Goal: Information Seeking & Learning: Compare options

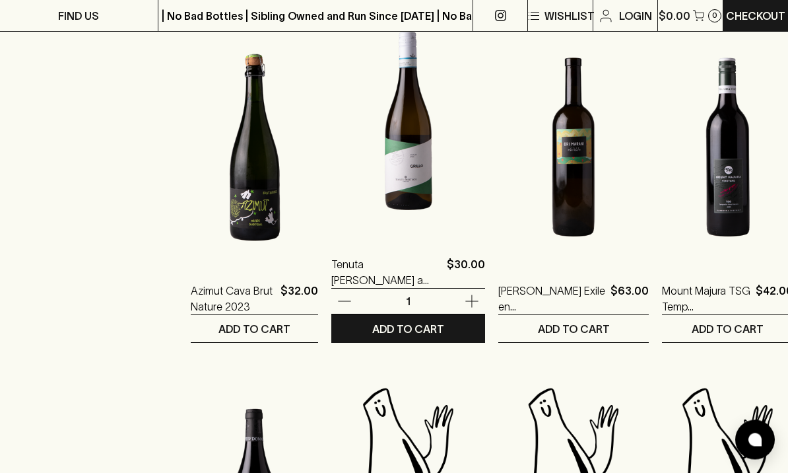
scroll to position [883, 0]
click at [400, 143] on img at bounding box center [408, 120] width 154 height 231
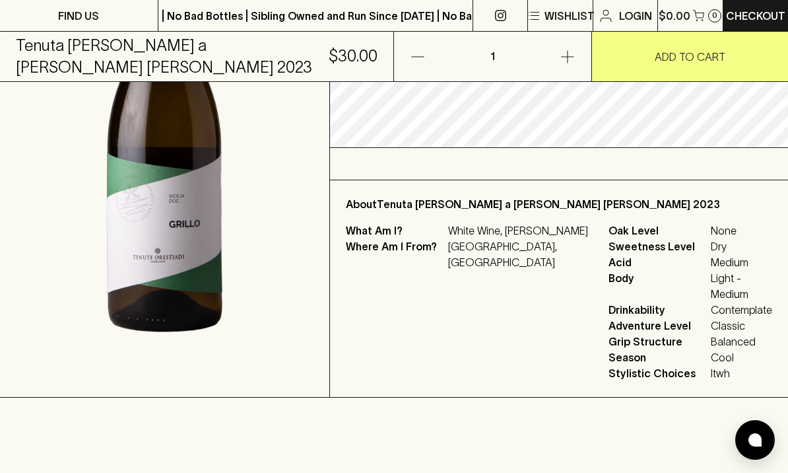
scroll to position [310, 0]
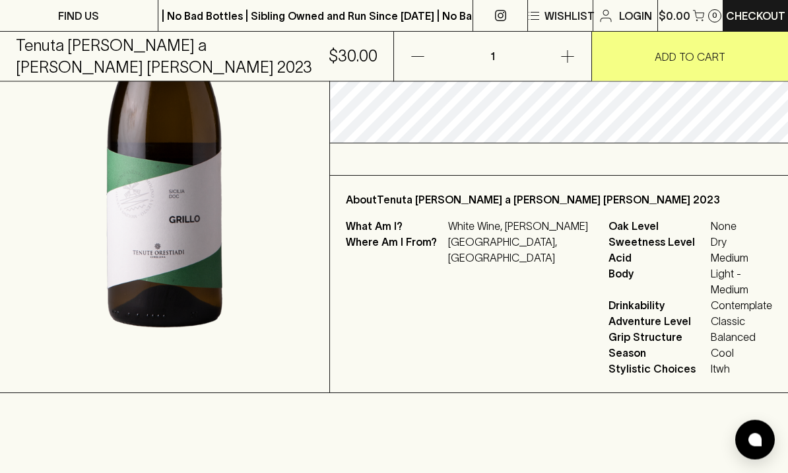
click at [711, 361] on span "Itwh" at bounding box center [741, 369] width 61 height 16
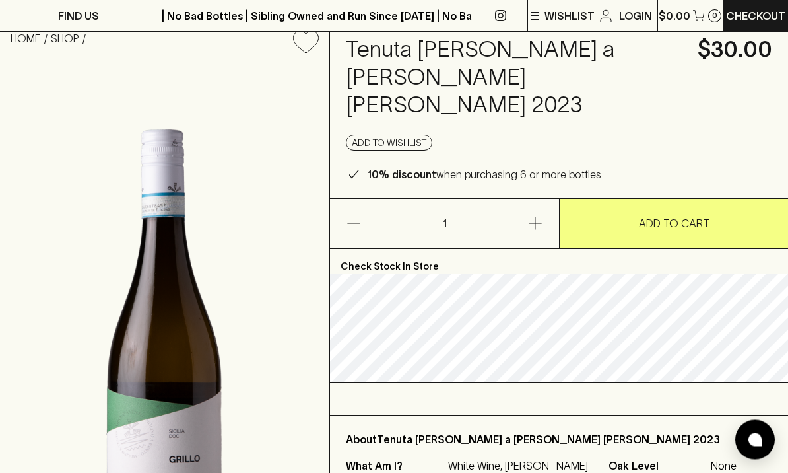
scroll to position [0, 0]
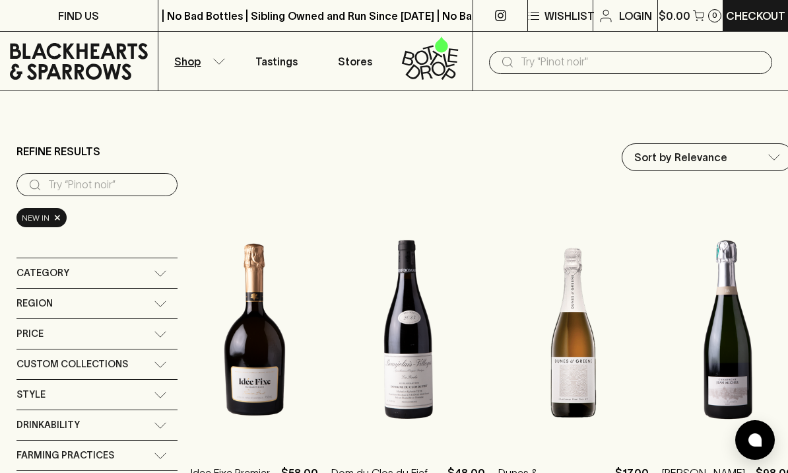
scroll to position [1, 0]
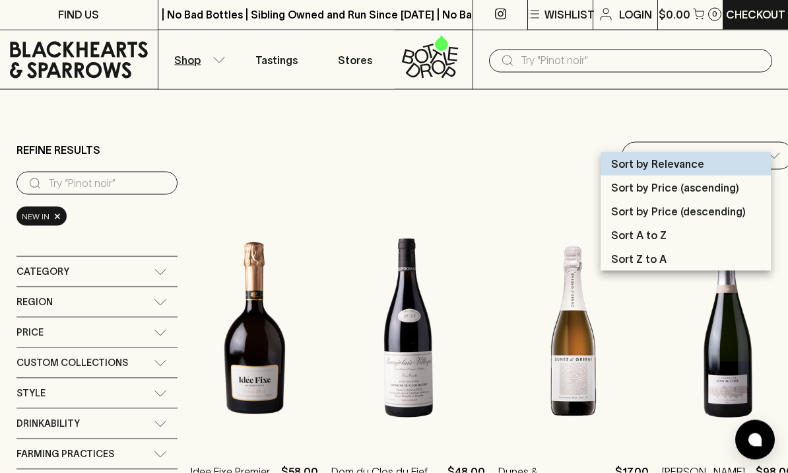
scroll to position [2, 0]
click at [762, 143] on div at bounding box center [394, 236] width 788 height 473
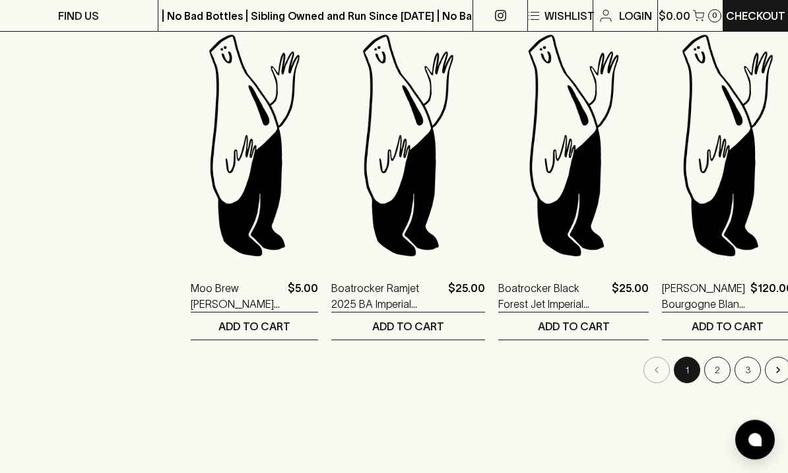
scroll to position [1588, 0]
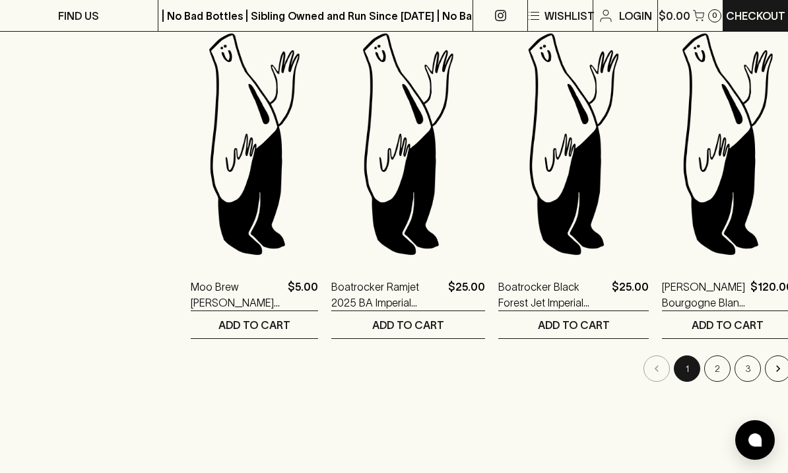
click at [704, 357] on button "2" at bounding box center [717, 368] width 26 height 26
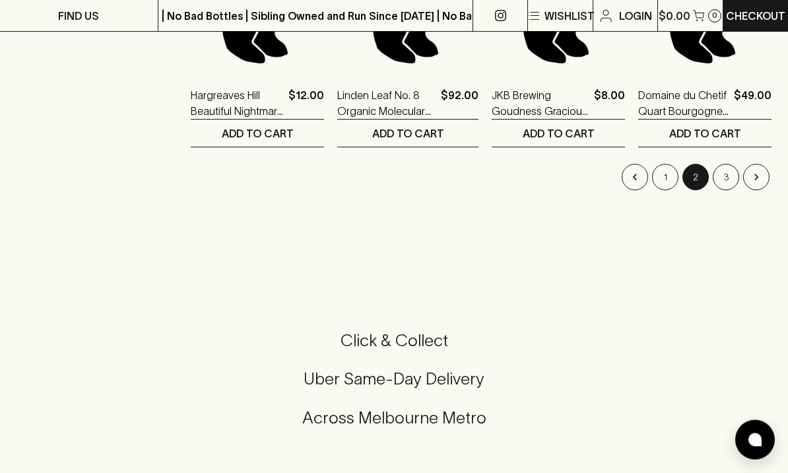
scroll to position [1779, 0]
click at [729, 168] on button "3" at bounding box center [726, 177] width 26 height 26
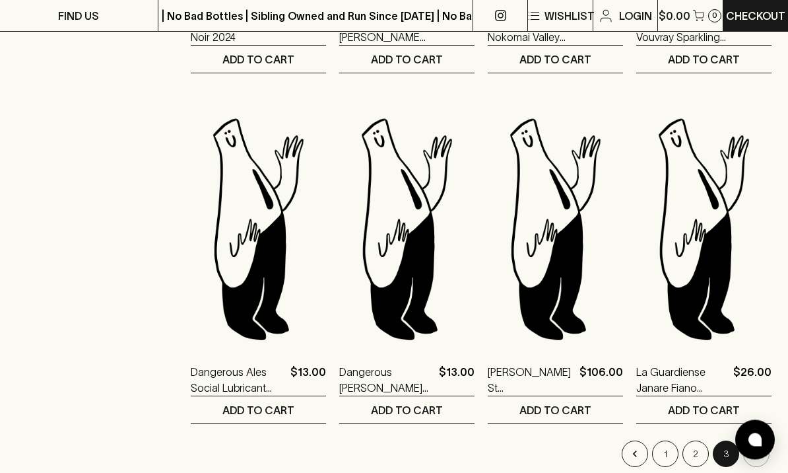
scroll to position [803, 0]
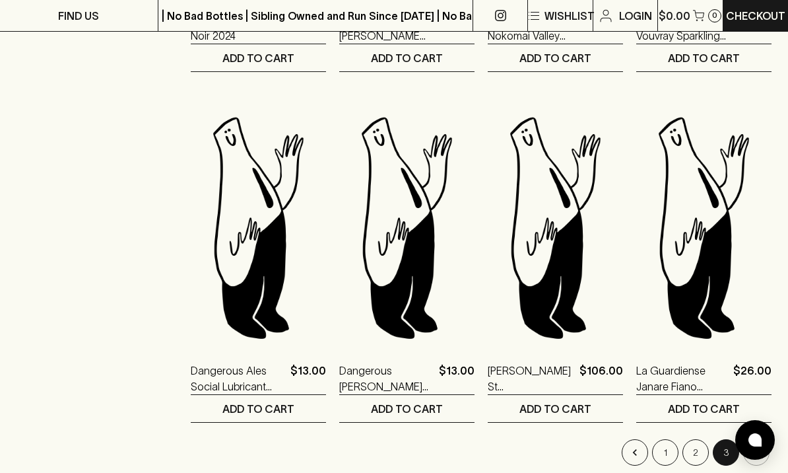
click at [759, 442] on li "pagination navigation" at bounding box center [756, 452] width 30 height 26
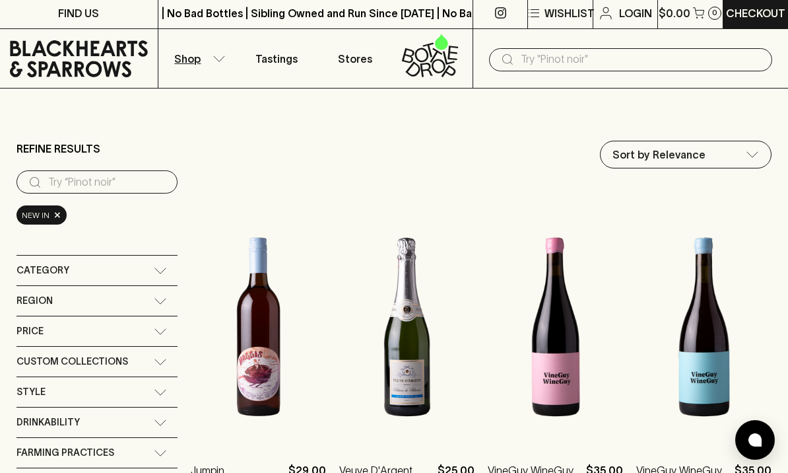
scroll to position [0, 0]
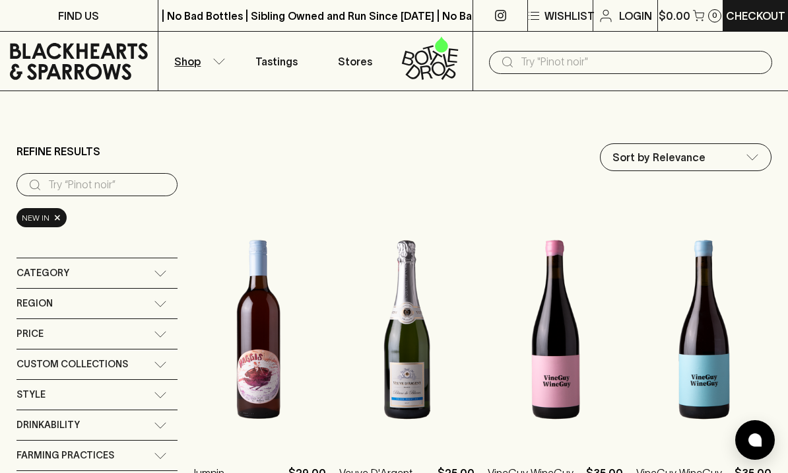
click at [698, 65] on input "text" at bounding box center [641, 61] width 241 height 21
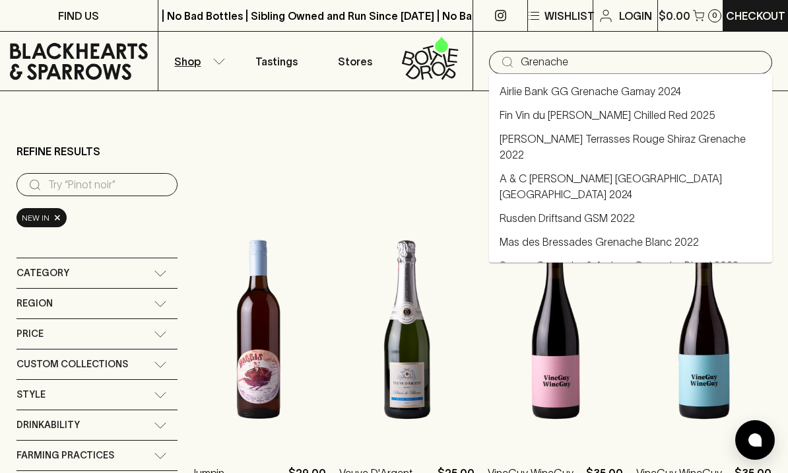
type input "Grenache"
click at [42, 265] on span "Category" at bounding box center [43, 273] width 53 height 17
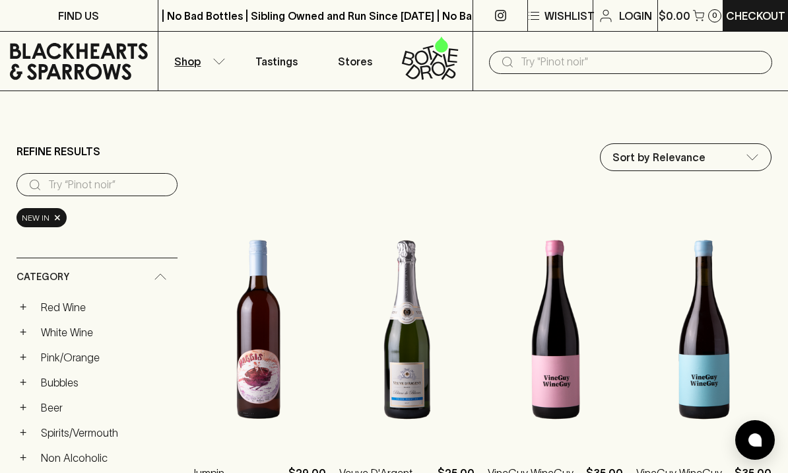
click at [154, 259] on div "Category" at bounding box center [97, 277] width 161 height 38
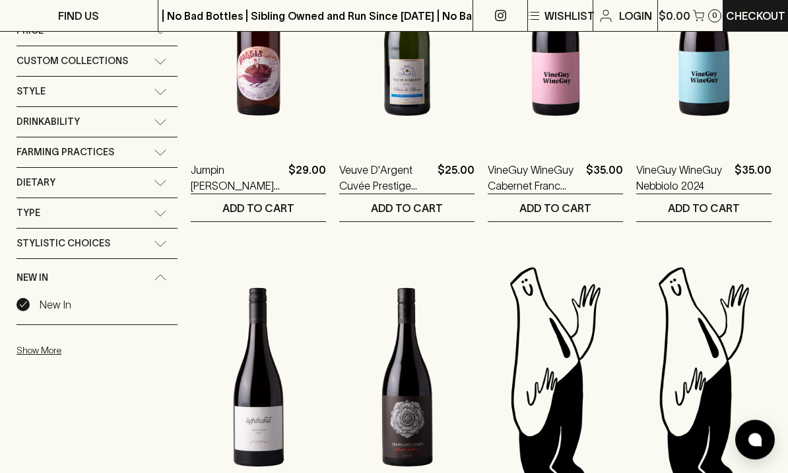
click at [23, 298] on input "New In" at bounding box center [23, 304] width 13 height 13
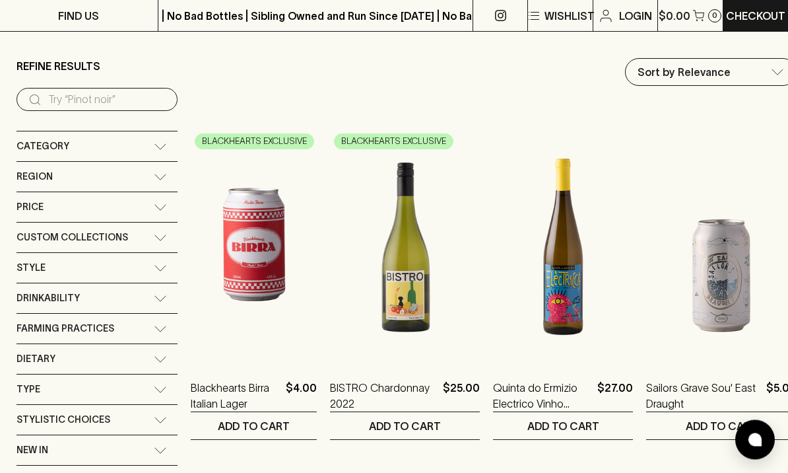
scroll to position [126, 0]
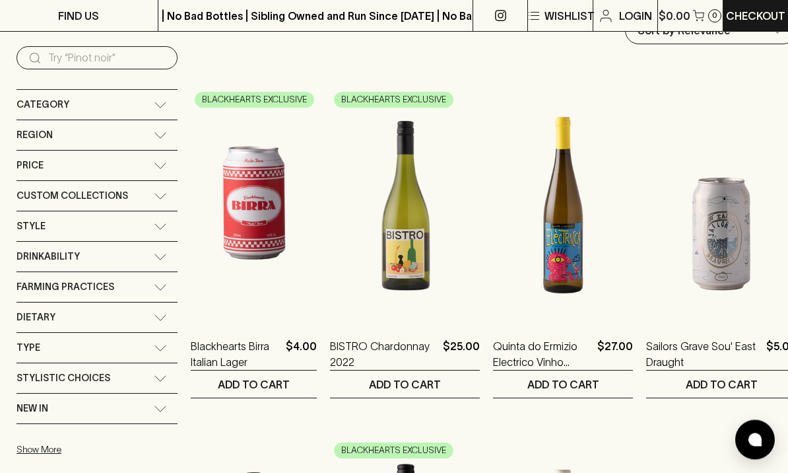
click at [79, 370] on span "Stylistic Choices" at bounding box center [64, 378] width 94 height 17
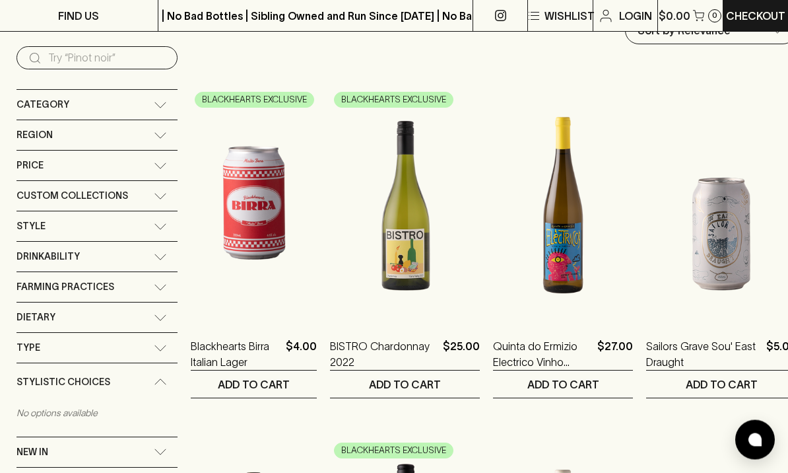
scroll to position [127, 0]
click at [77, 374] on span "Stylistic Choices" at bounding box center [64, 382] width 94 height 17
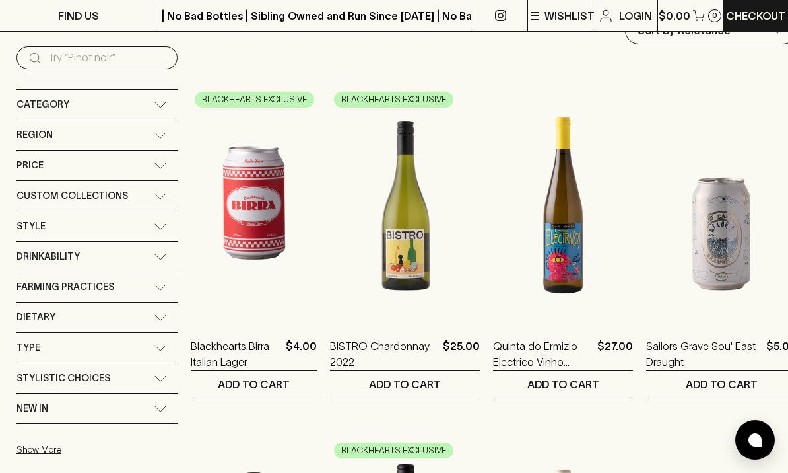
click at [44, 400] on span "New In" at bounding box center [33, 408] width 32 height 17
click at [40, 393] on div "New In" at bounding box center [97, 412] width 161 height 38
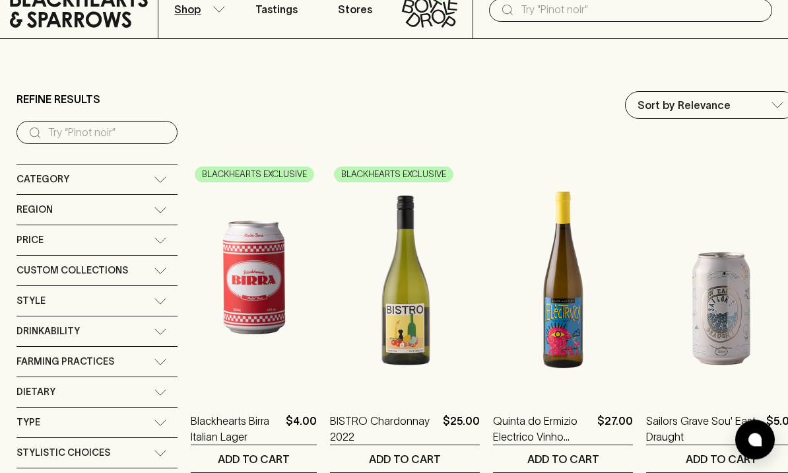
click at [30, 323] on span "Drinkability" at bounding box center [48, 331] width 63 height 17
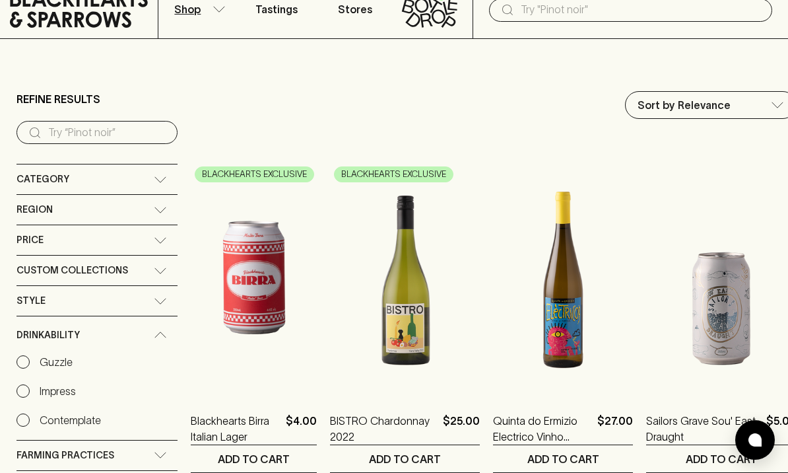
click at [36, 327] on span "Drinkability" at bounding box center [48, 335] width 63 height 17
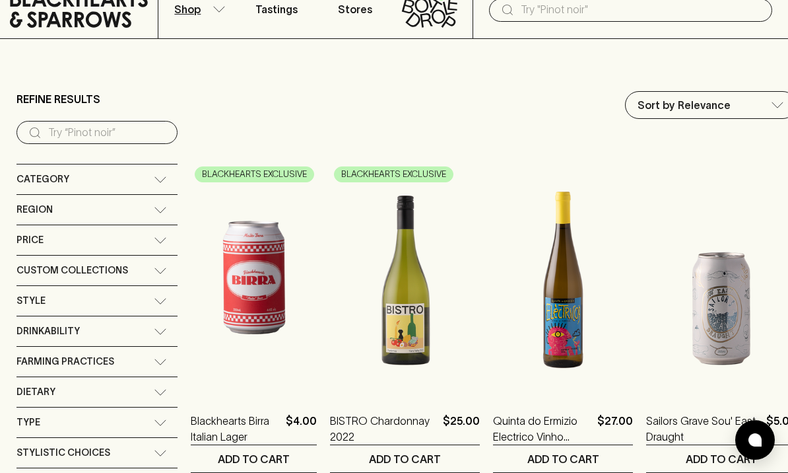
click at [32, 292] on span "Style" at bounding box center [31, 300] width 29 height 17
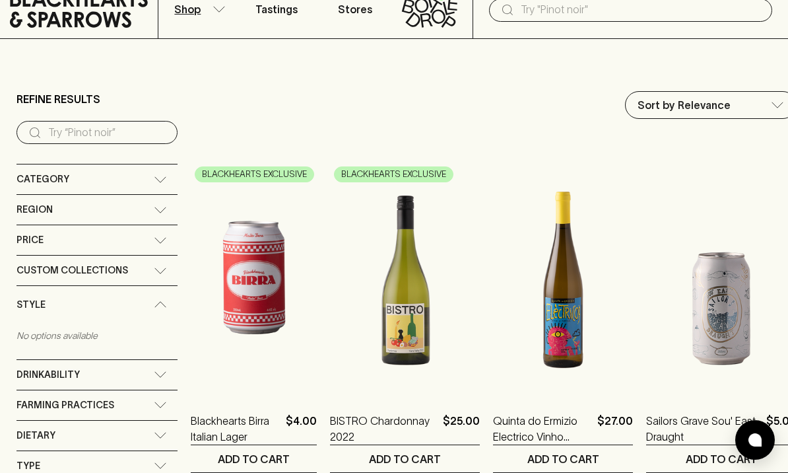
click at [28, 296] on span "Style" at bounding box center [31, 304] width 29 height 17
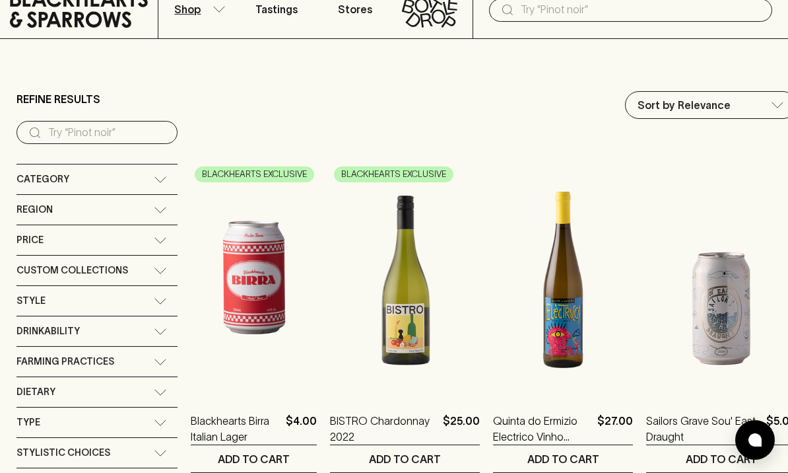
click at [28, 262] on span "Custom Collections" at bounding box center [73, 270] width 112 height 17
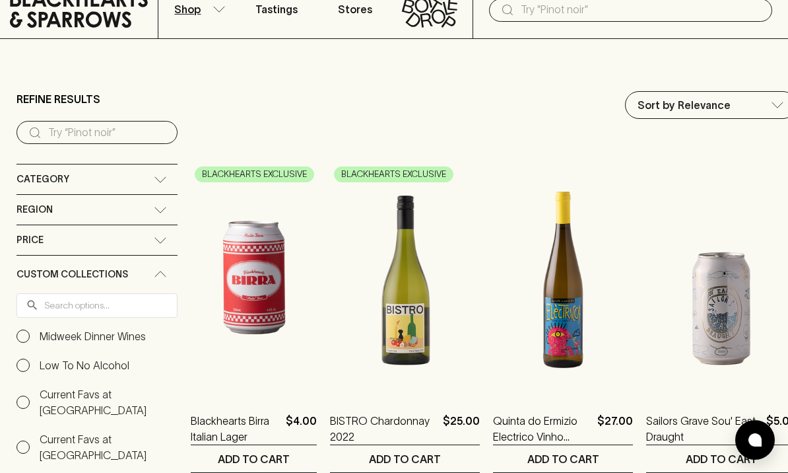
click at [36, 266] on span "Custom Collections" at bounding box center [73, 274] width 112 height 17
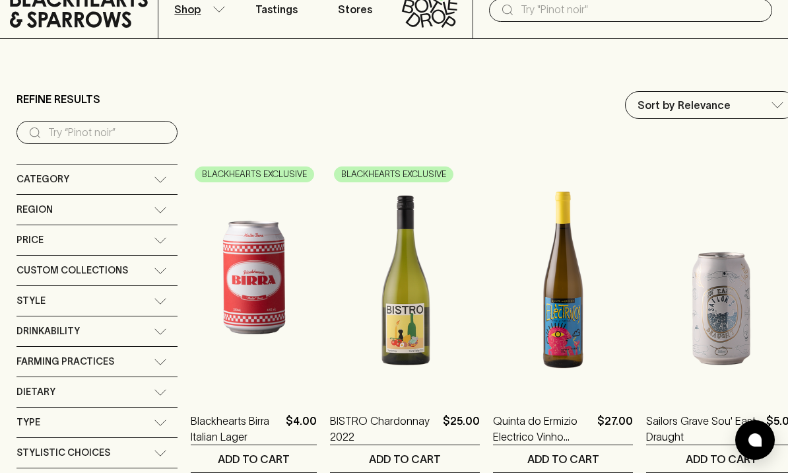
click at [34, 171] on span "Category" at bounding box center [43, 179] width 53 height 17
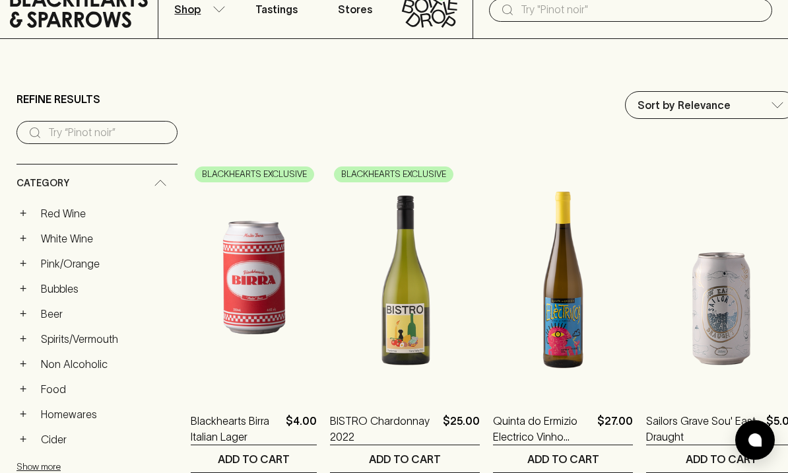
click at [26, 207] on button "+" at bounding box center [23, 213] width 13 height 13
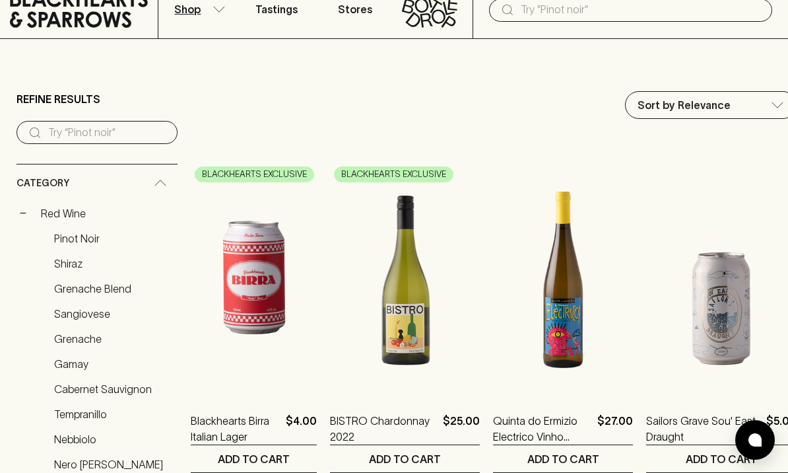
click at [73, 327] on link "Grenache" at bounding box center [112, 338] width 129 height 22
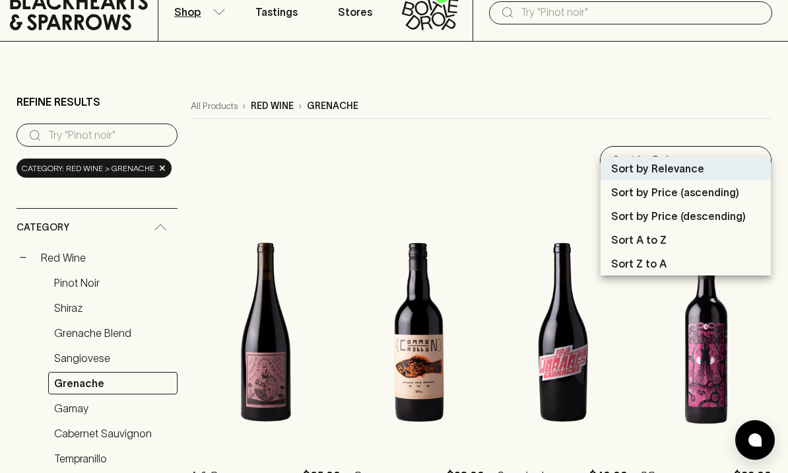
click at [729, 191] on p "Sort by Price (ascending)" at bounding box center [675, 192] width 128 height 16
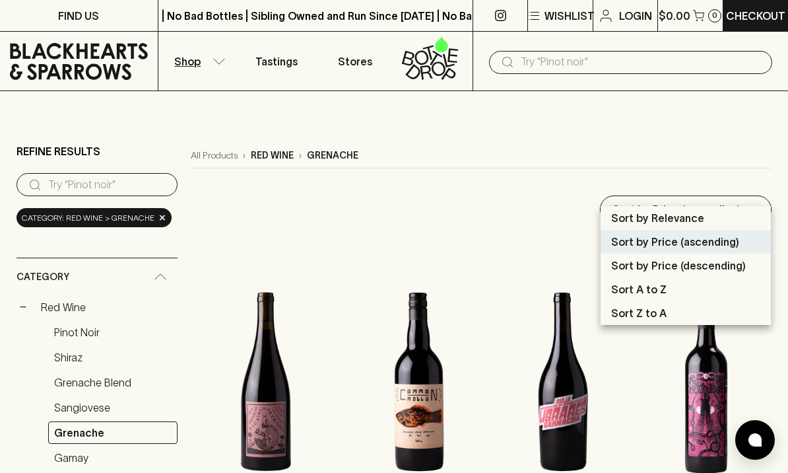
click at [733, 268] on p "Sort by Price (descending)" at bounding box center [678, 265] width 135 height 16
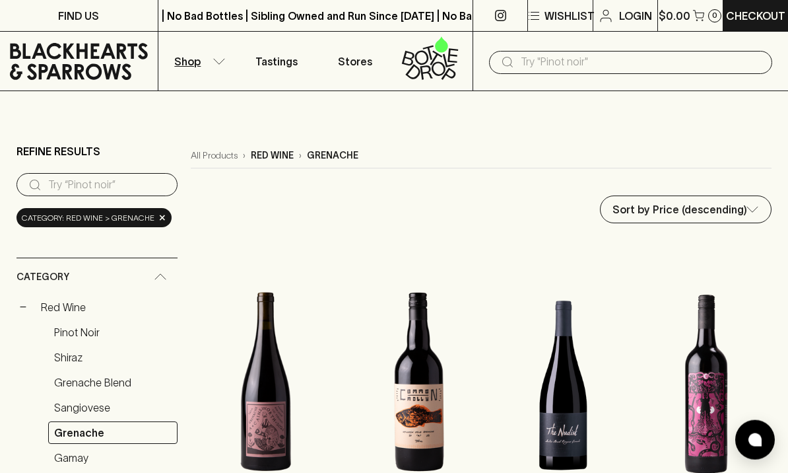
scroll to position [38, 0]
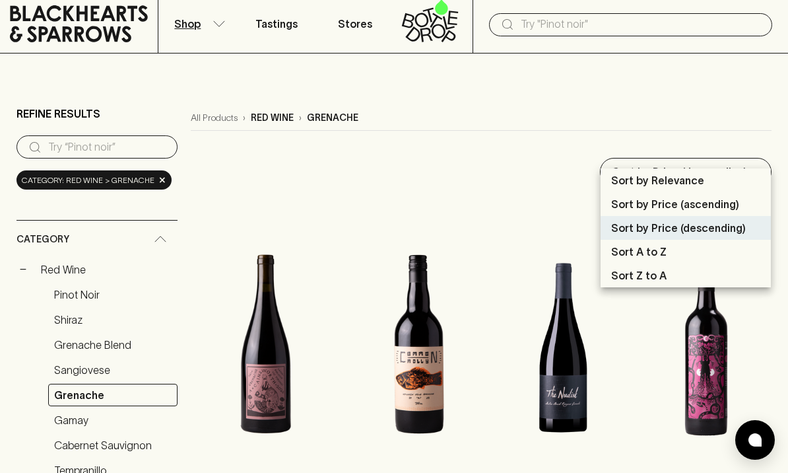
click at [719, 203] on p "Sort by Price (ascending)" at bounding box center [675, 204] width 128 height 16
type input "price:asc"
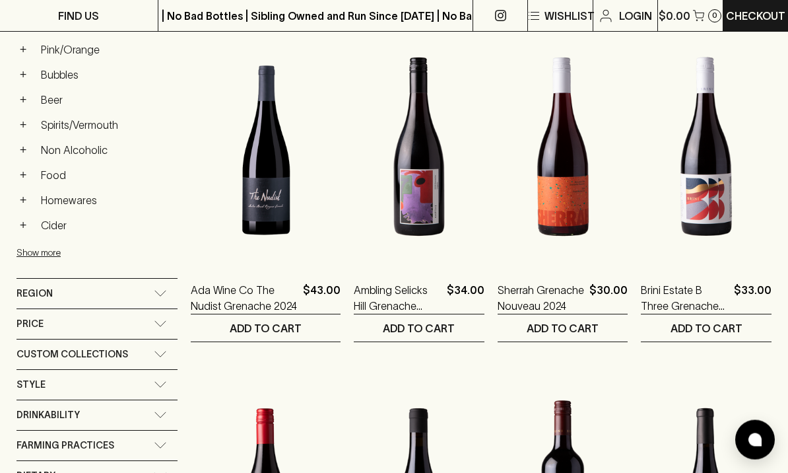
scroll to position [585, 0]
click at [38, 285] on span "Region" at bounding box center [35, 293] width 36 height 17
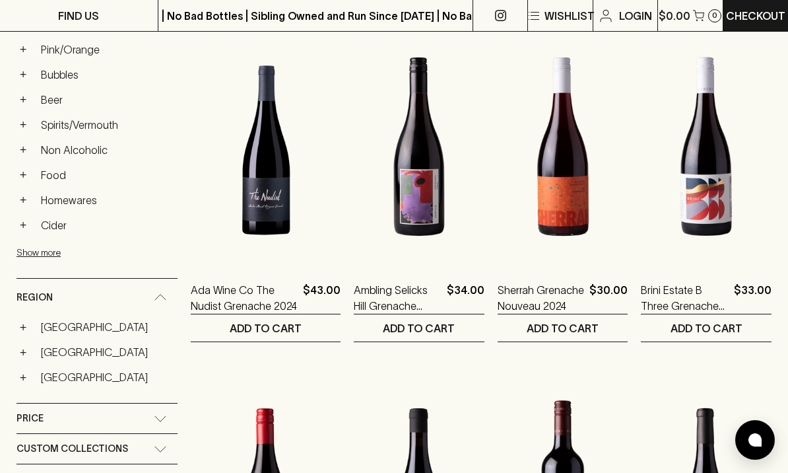
click at [28, 320] on button "+" at bounding box center [23, 326] width 13 height 13
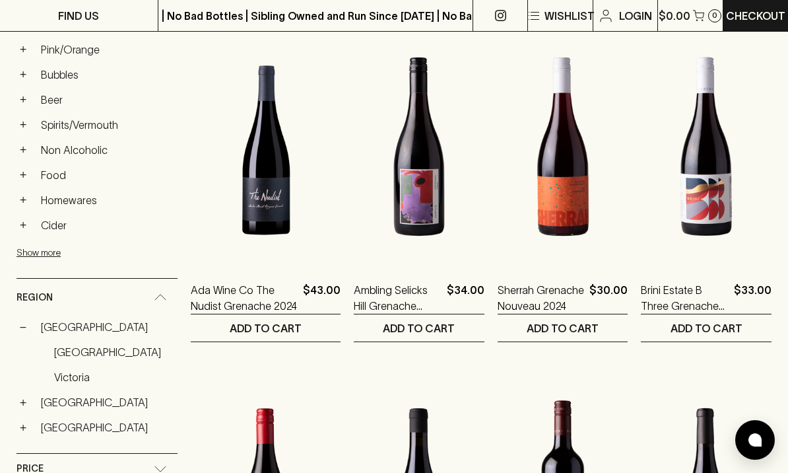
click at [28, 320] on button "−" at bounding box center [23, 326] width 13 height 13
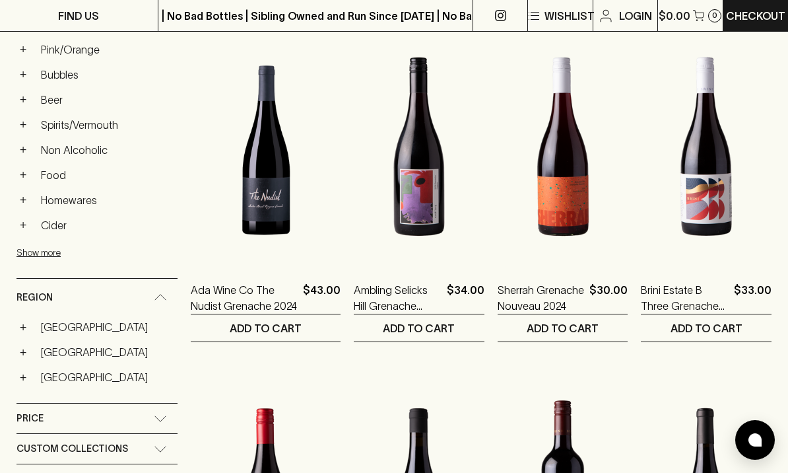
click at [26, 345] on button "+" at bounding box center [23, 351] width 13 height 13
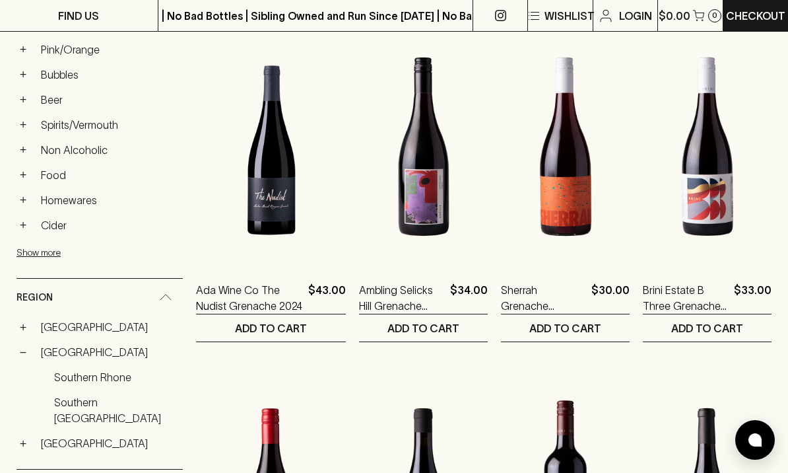
click at [36, 341] on link "[GEOGRAPHIC_DATA]" at bounding box center [109, 352] width 148 height 22
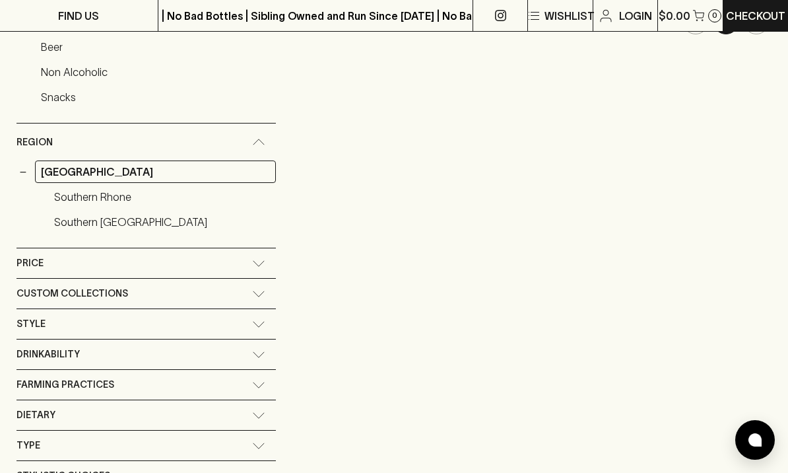
click at [42, 346] on span "Drinkability" at bounding box center [48, 354] width 63 height 17
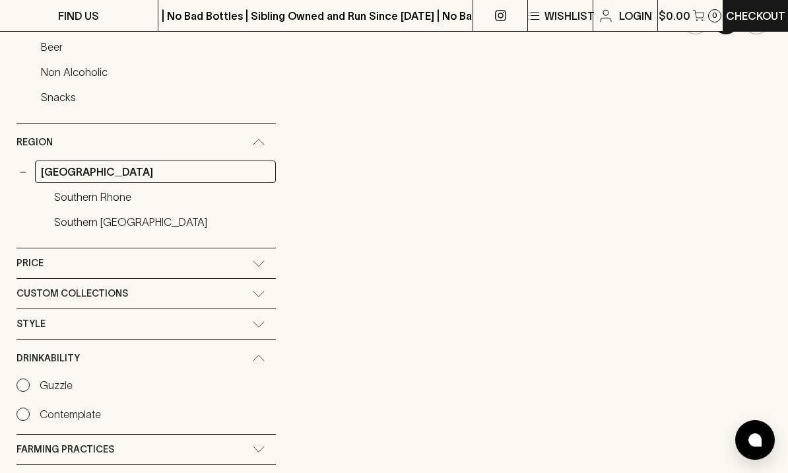
click at [42, 350] on span "Drinkability" at bounding box center [48, 358] width 63 height 17
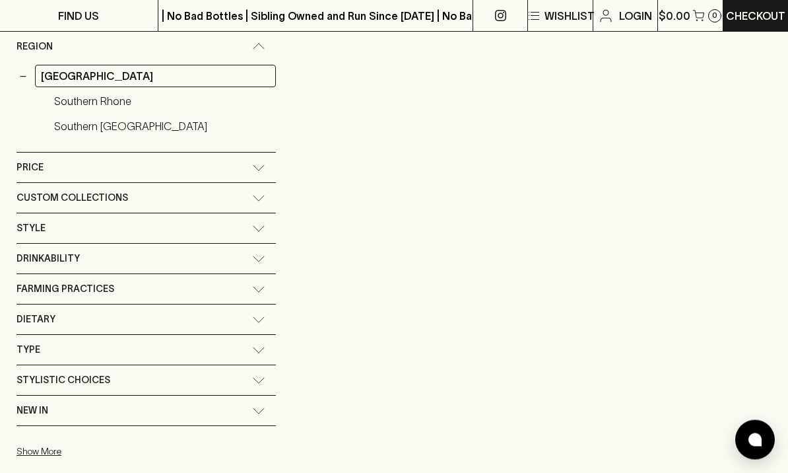
click at [74, 372] on span "Stylistic Choices" at bounding box center [64, 380] width 94 height 17
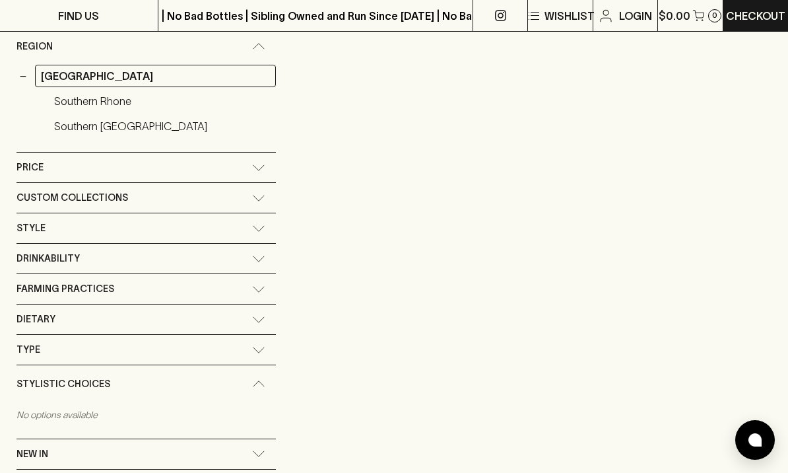
click at [59, 374] on div "Stylistic Choices" at bounding box center [146, 384] width 259 height 38
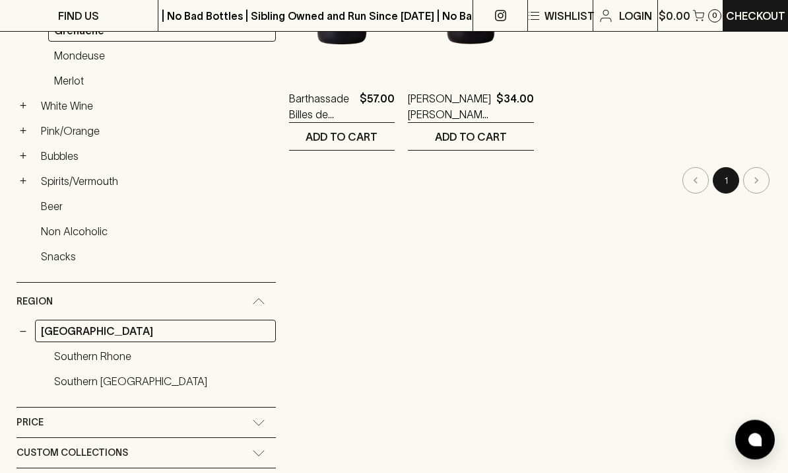
scroll to position [427, 0]
click at [26, 323] on button "−" at bounding box center [23, 329] width 13 height 13
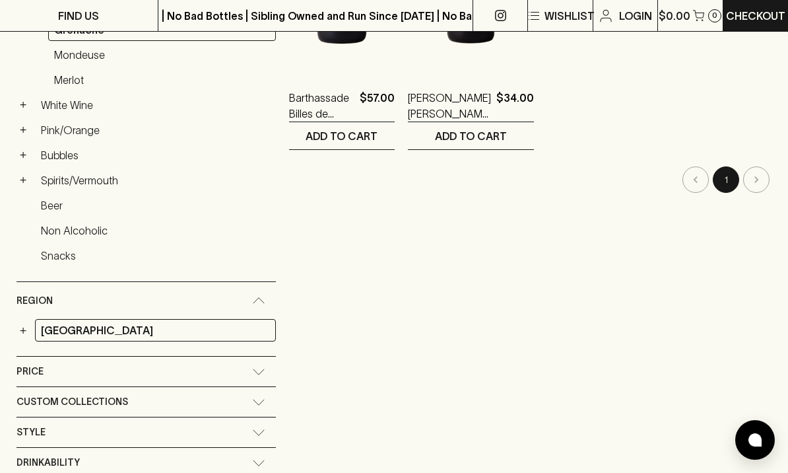
click at [27, 323] on button "+" at bounding box center [23, 329] width 13 height 13
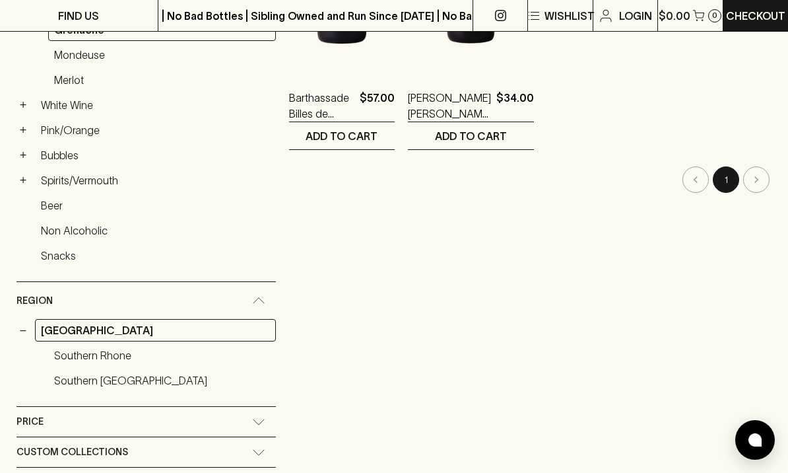
click at [27, 323] on button "−" at bounding box center [23, 329] width 13 height 13
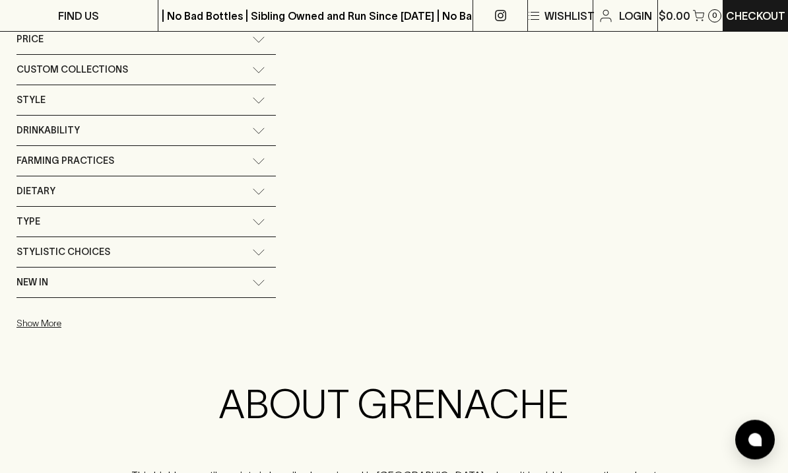
click at [34, 310] on button "Show More" at bounding box center [103, 323] width 173 height 27
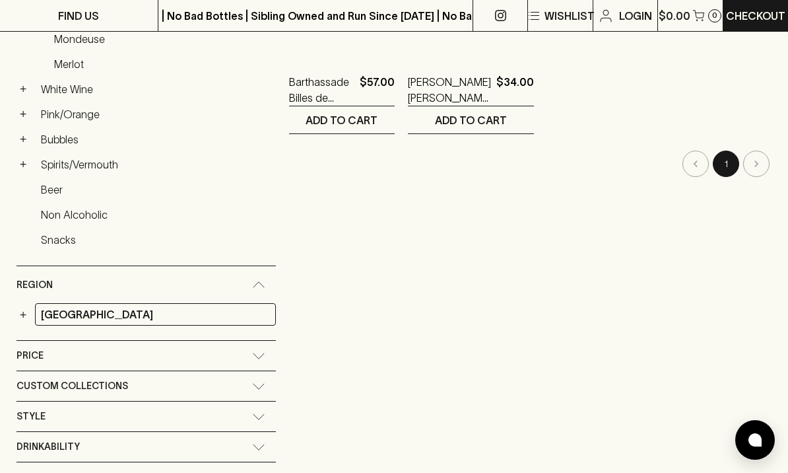
scroll to position [441, 0]
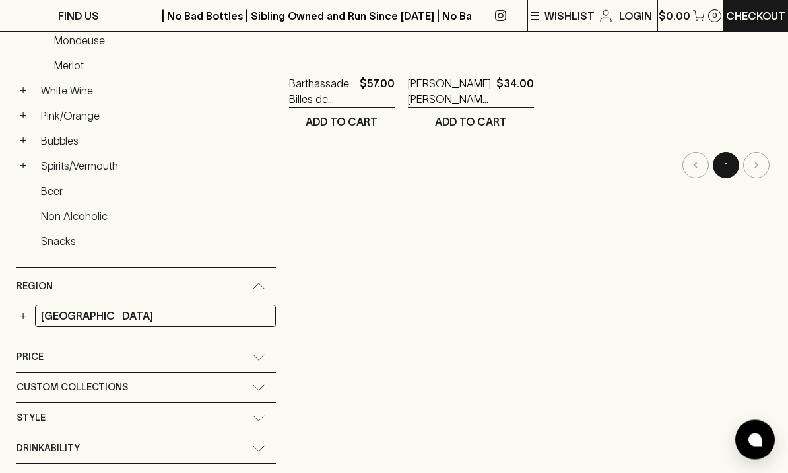
click at [252, 283] on icon at bounding box center [258, 286] width 13 height 7
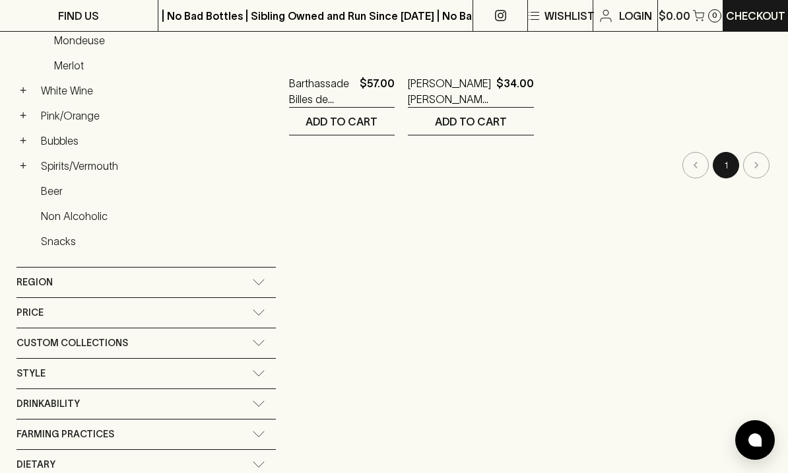
click at [252, 279] on icon at bounding box center [258, 282] width 13 height 7
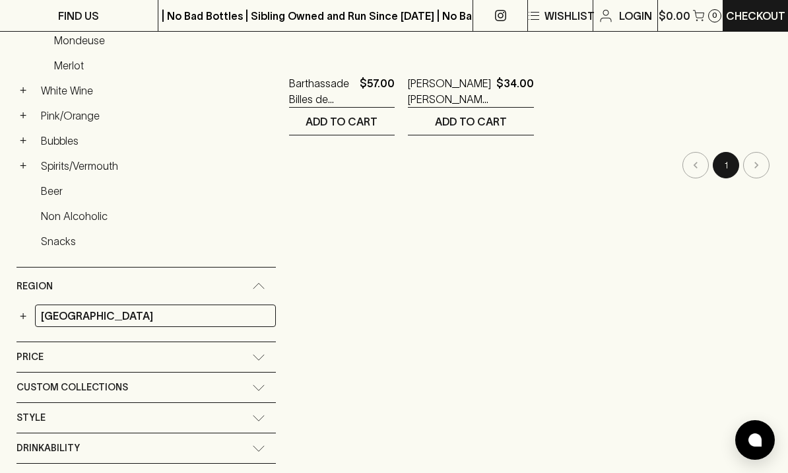
click at [28, 309] on button "+" at bounding box center [23, 315] width 13 height 13
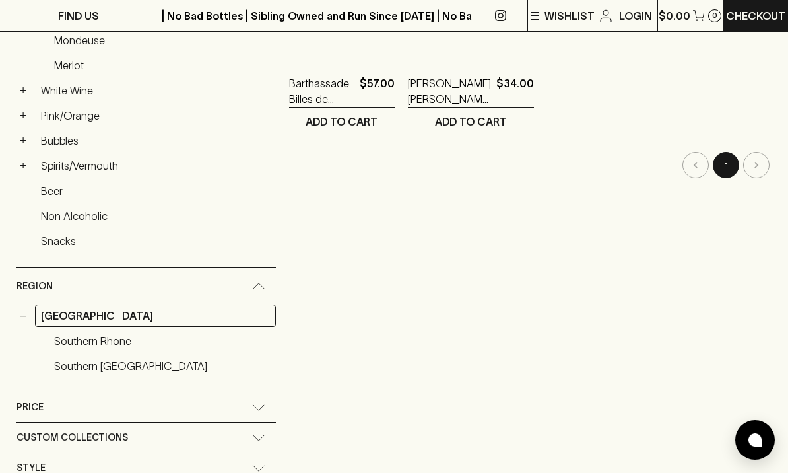
click at [54, 304] on link "[GEOGRAPHIC_DATA]" at bounding box center [155, 315] width 241 height 22
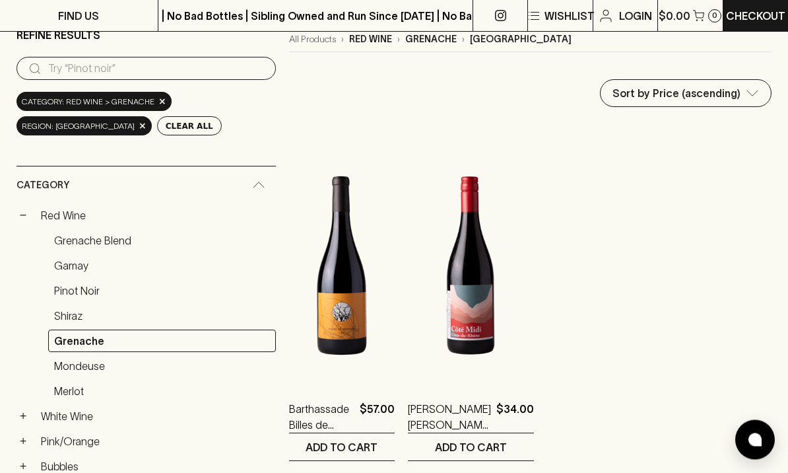
scroll to position [114, 0]
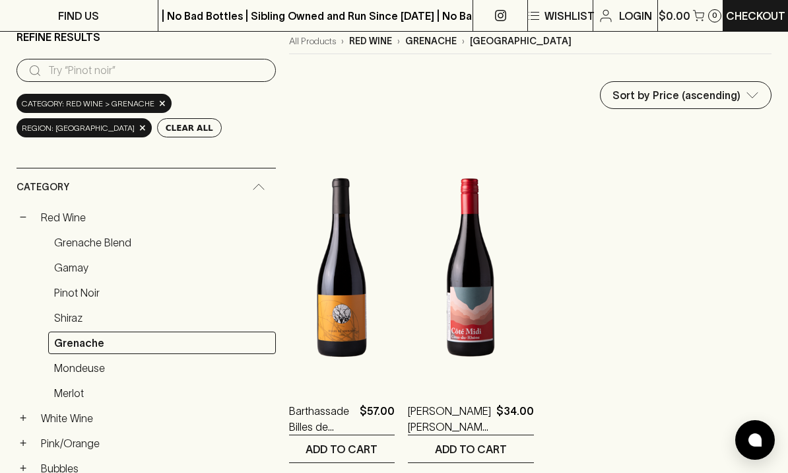
click at [139, 121] on span "×" at bounding box center [143, 128] width 8 height 14
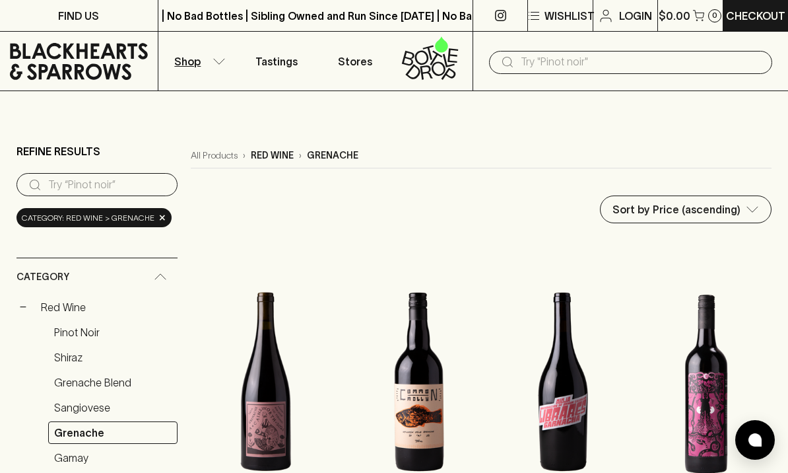
click at [158, 211] on span "×" at bounding box center [162, 218] width 8 height 14
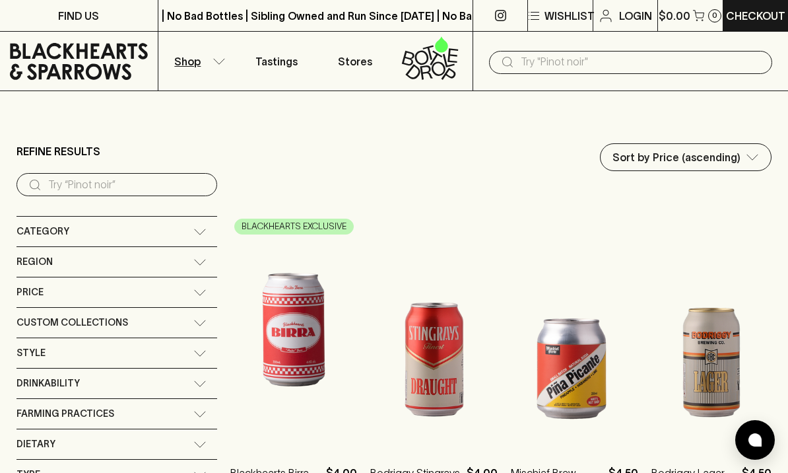
click at [36, 223] on span "Category" at bounding box center [43, 231] width 53 height 17
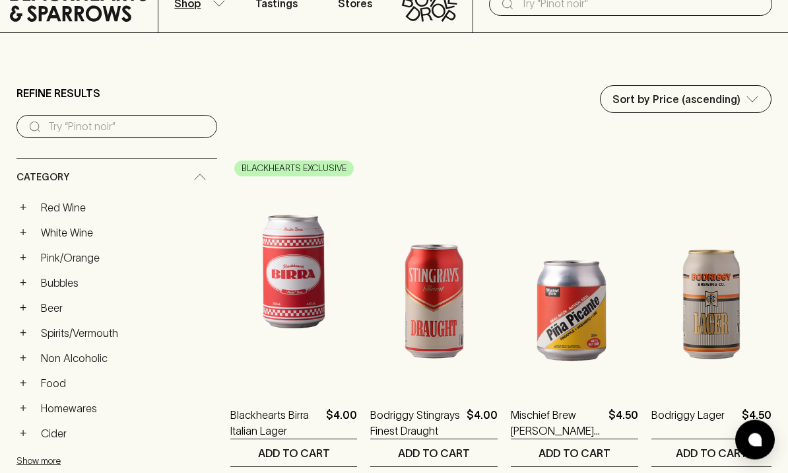
click at [28, 226] on button "+" at bounding box center [23, 232] width 13 height 13
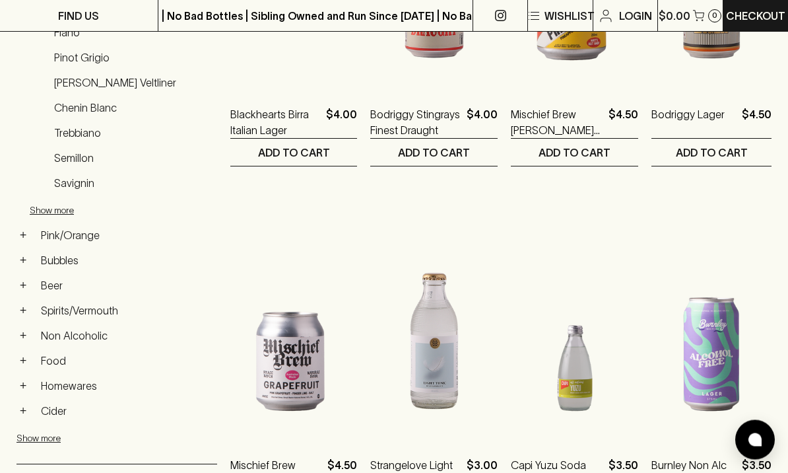
scroll to position [362, 0]
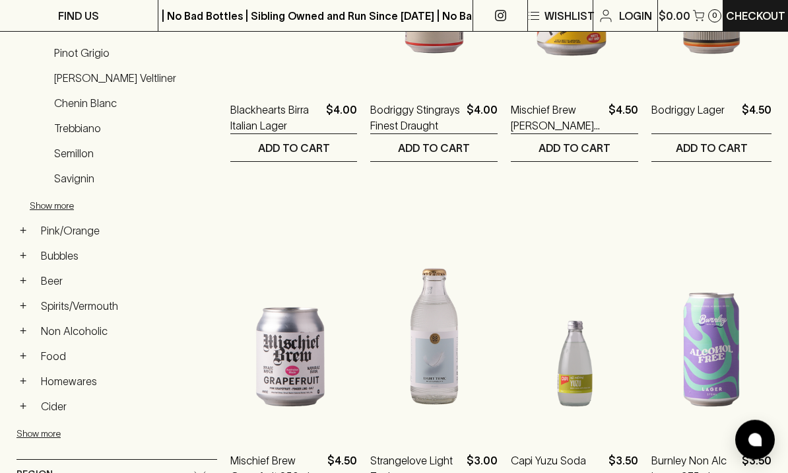
click at [29, 300] on button "+" at bounding box center [23, 306] width 13 height 13
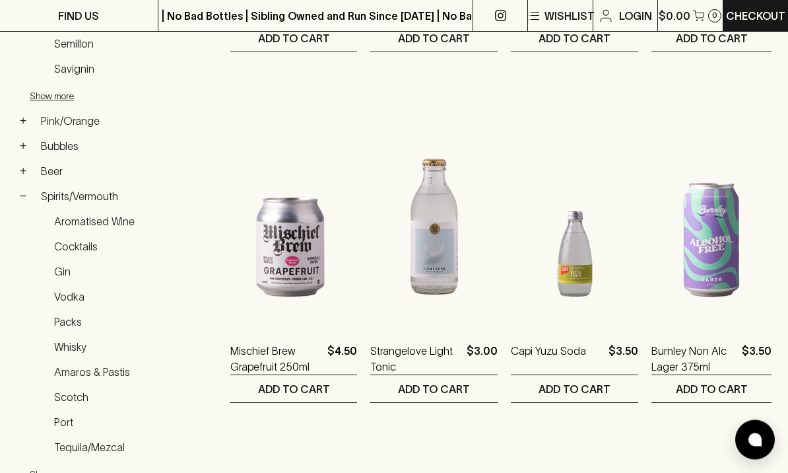
scroll to position [473, 0]
click at [81, 210] on link "Aromatised Wine" at bounding box center [132, 221] width 169 height 22
